Goal: Transaction & Acquisition: Purchase product/service

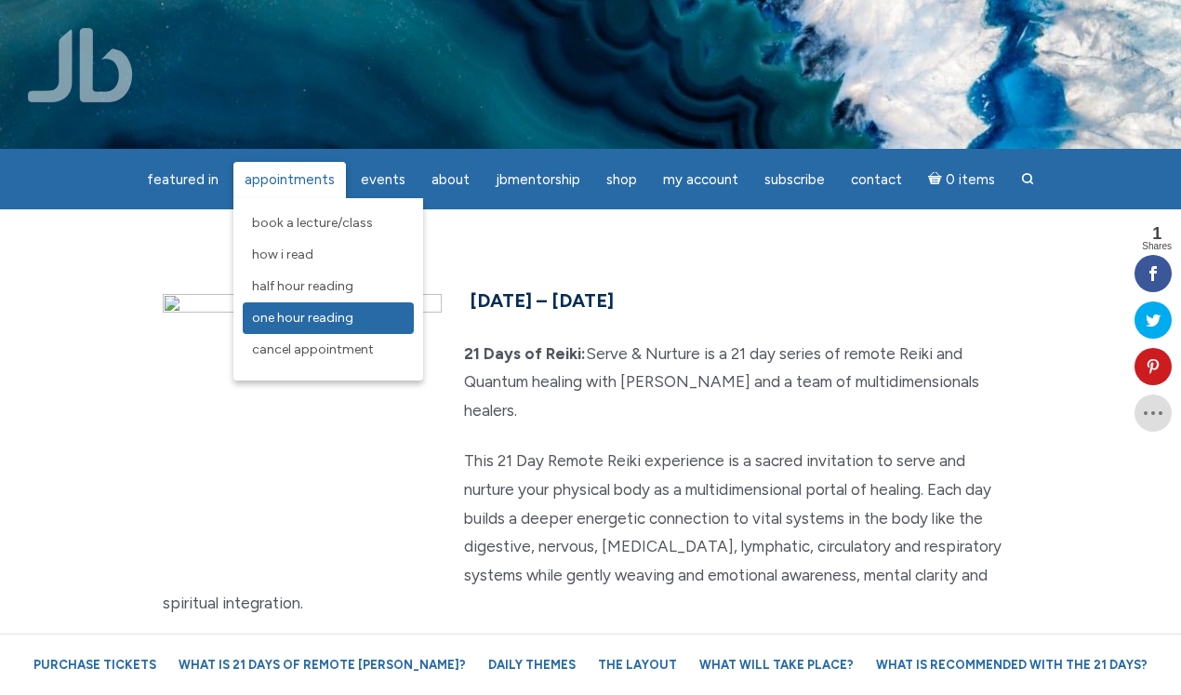
click at [278, 308] on link "One Hour Reading" at bounding box center [328, 318] width 171 height 32
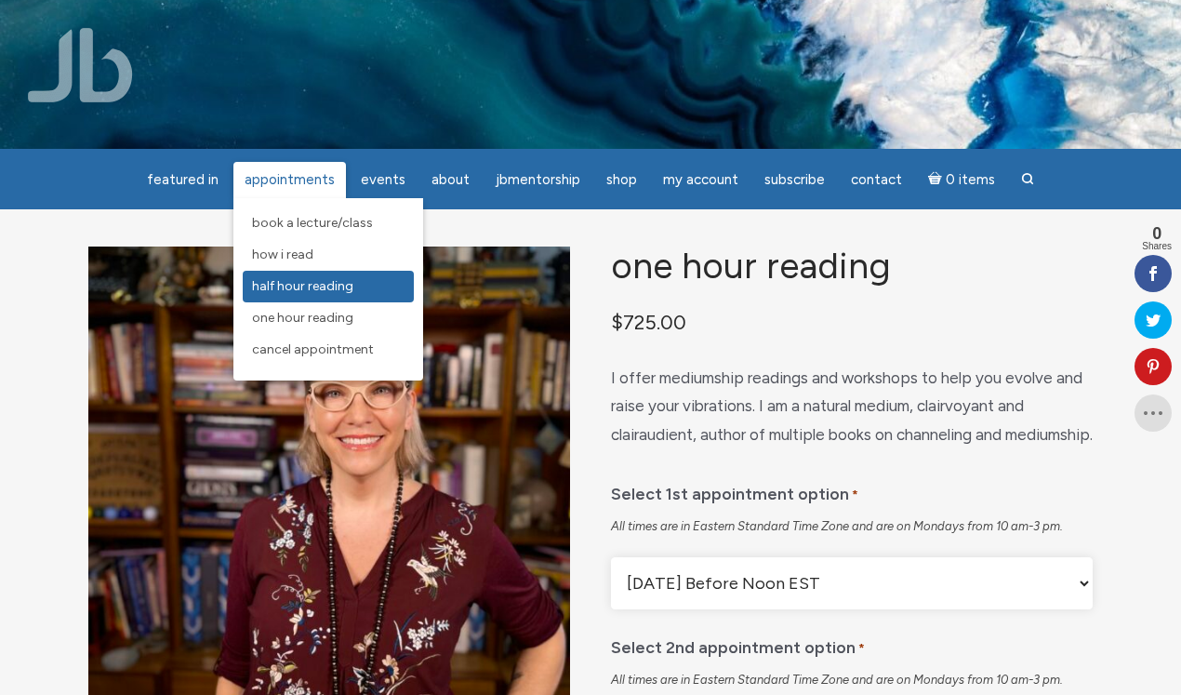
click at [312, 288] on span "Half Hour Reading" at bounding box center [302, 286] width 101 height 16
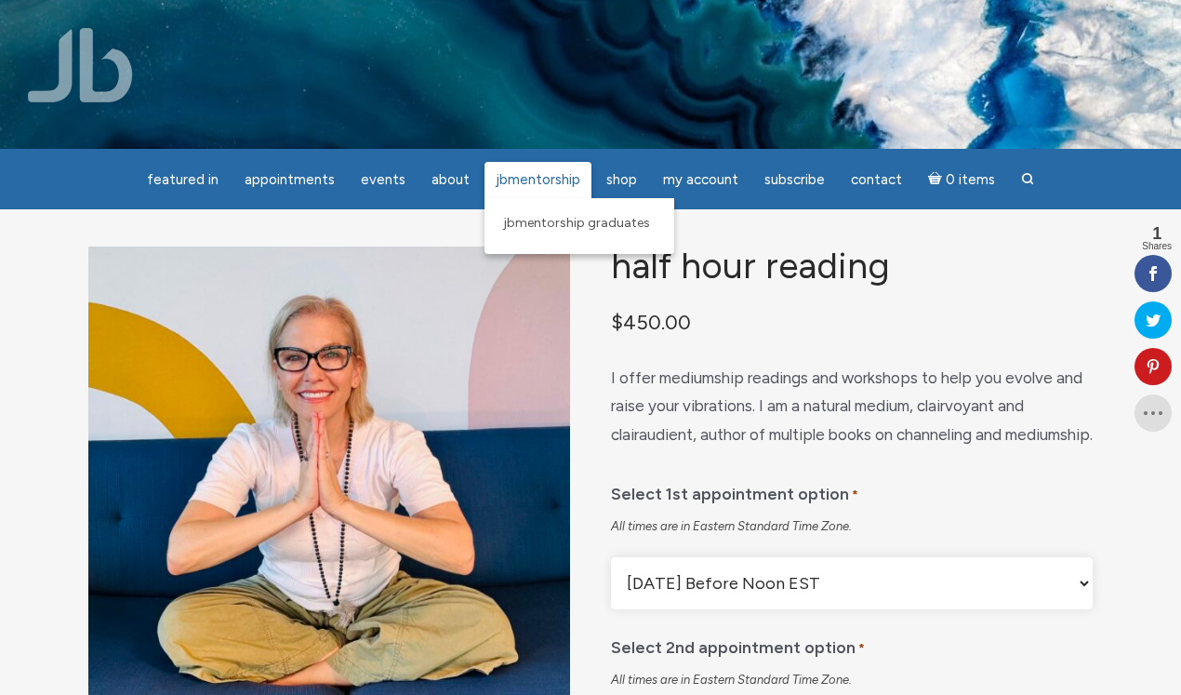
click at [533, 174] on span "JBMentorship" at bounding box center [538, 179] width 85 height 17
